Goal: Task Accomplishment & Management: Use online tool/utility

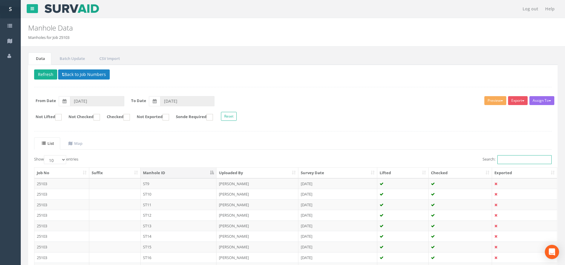
click at [502, 161] on input "Search:" at bounding box center [524, 159] width 54 height 9
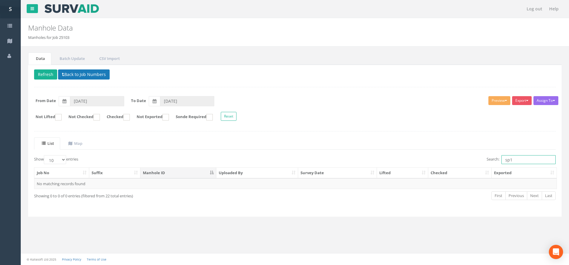
type input "sp1"
click at [70, 76] on button "Back to Job Numbers" at bounding box center [84, 74] width 52 height 10
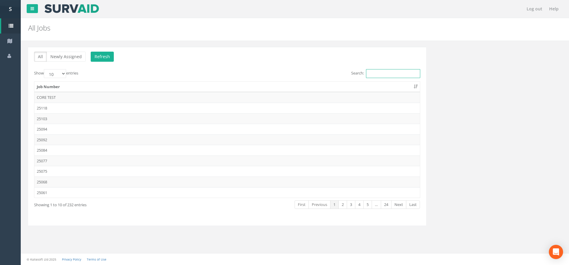
click at [366, 70] on input "Search:" at bounding box center [393, 73] width 54 height 9
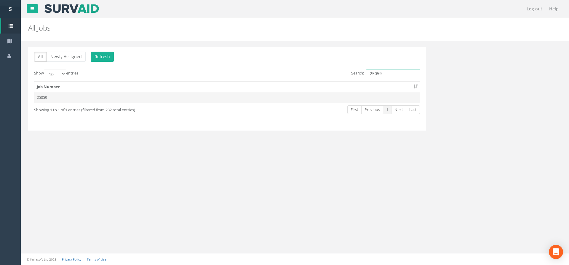
type input "25059"
click at [253, 96] on td "25059" at bounding box center [227, 97] width 386 height 11
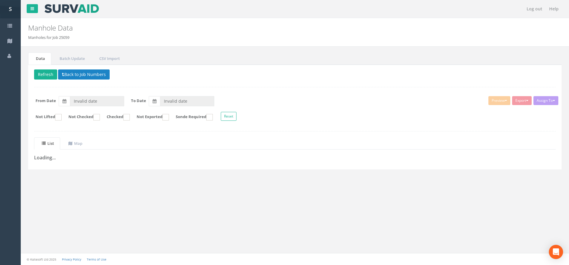
type input "[DATE]"
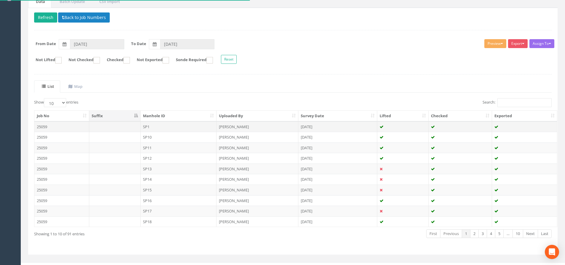
scroll to position [59, 0]
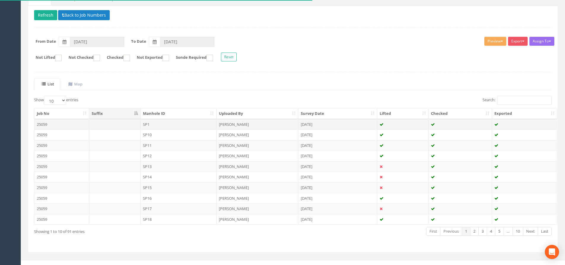
click at [220, 126] on td "[PERSON_NAME]" at bounding box center [257, 124] width 82 height 11
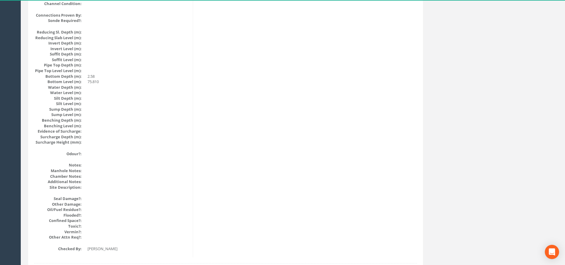
scroll to position [650, 0]
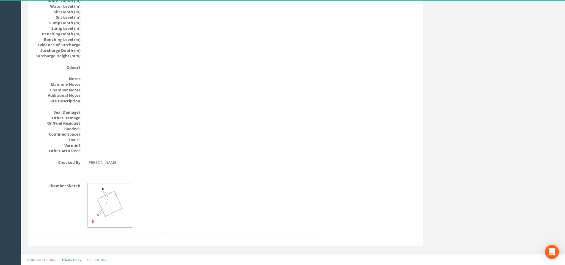
drag, startPoint x: 292, startPoint y: 136, endPoint x: 285, endPoint y: 111, distance: 26.5
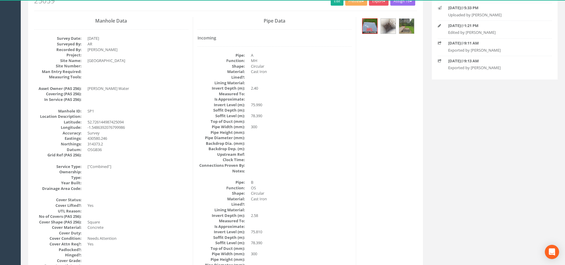
scroll to position [0, 0]
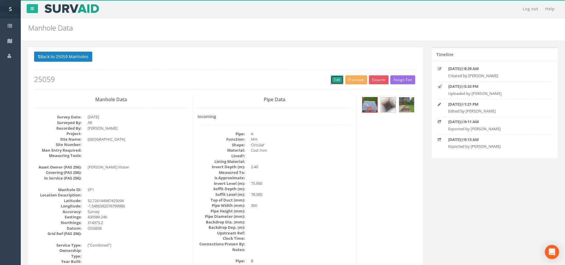
click at [334, 82] on link "Edit" at bounding box center [337, 79] width 13 height 9
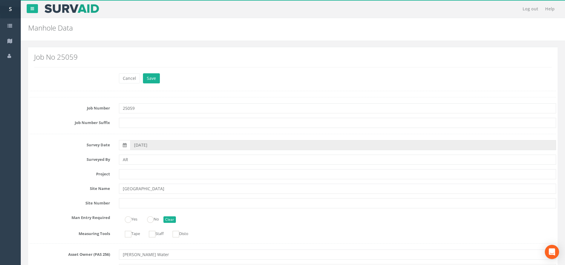
scroll to position [980, 0]
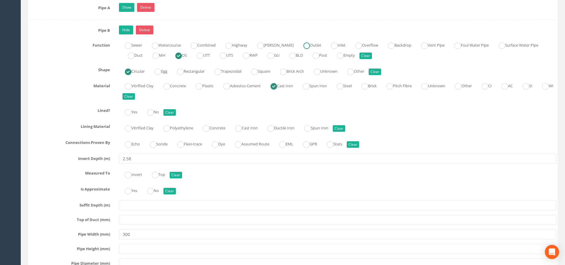
click at [303, 44] on ins at bounding box center [306, 45] width 7 height 7
radio input "true"
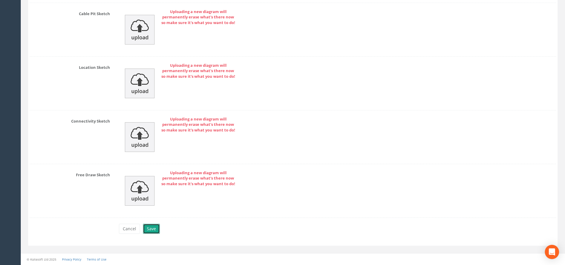
click at [155, 224] on button "Save" at bounding box center [151, 229] width 17 height 10
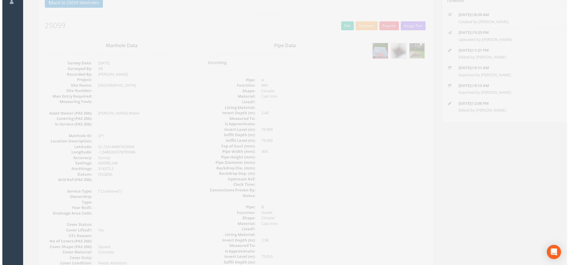
scroll to position [0, 0]
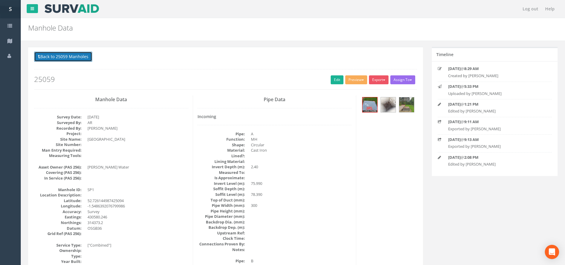
click at [74, 53] on button "Back to 25059 Manholes" at bounding box center [63, 57] width 58 height 10
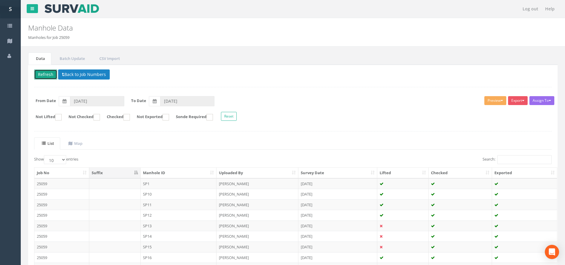
click at [45, 76] on button "Refresh" at bounding box center [45, 74] width 23 height 10
click at [97, 76] on button "Back to Job Numbers" at bounding box center [84, 74] width 52 height 10
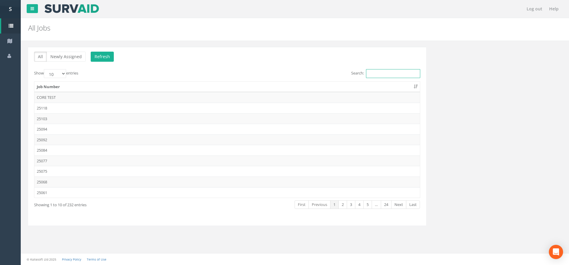
click at [376, 71] on input "Search:" at bounding box center [393, 73] width 54 height 9
